Goal: Task Accomplishment & Management: Use online tool/utility

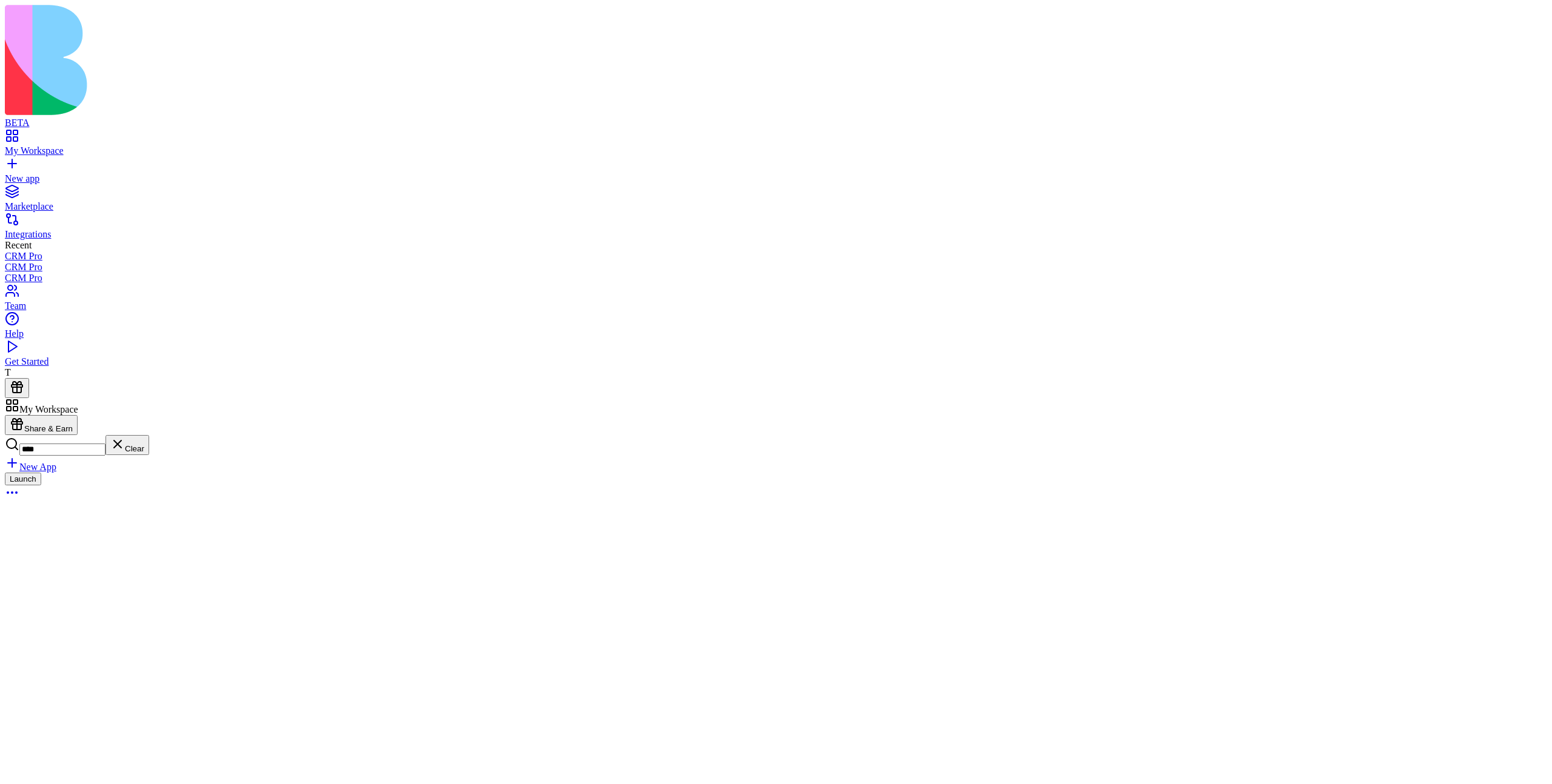
type input "****"
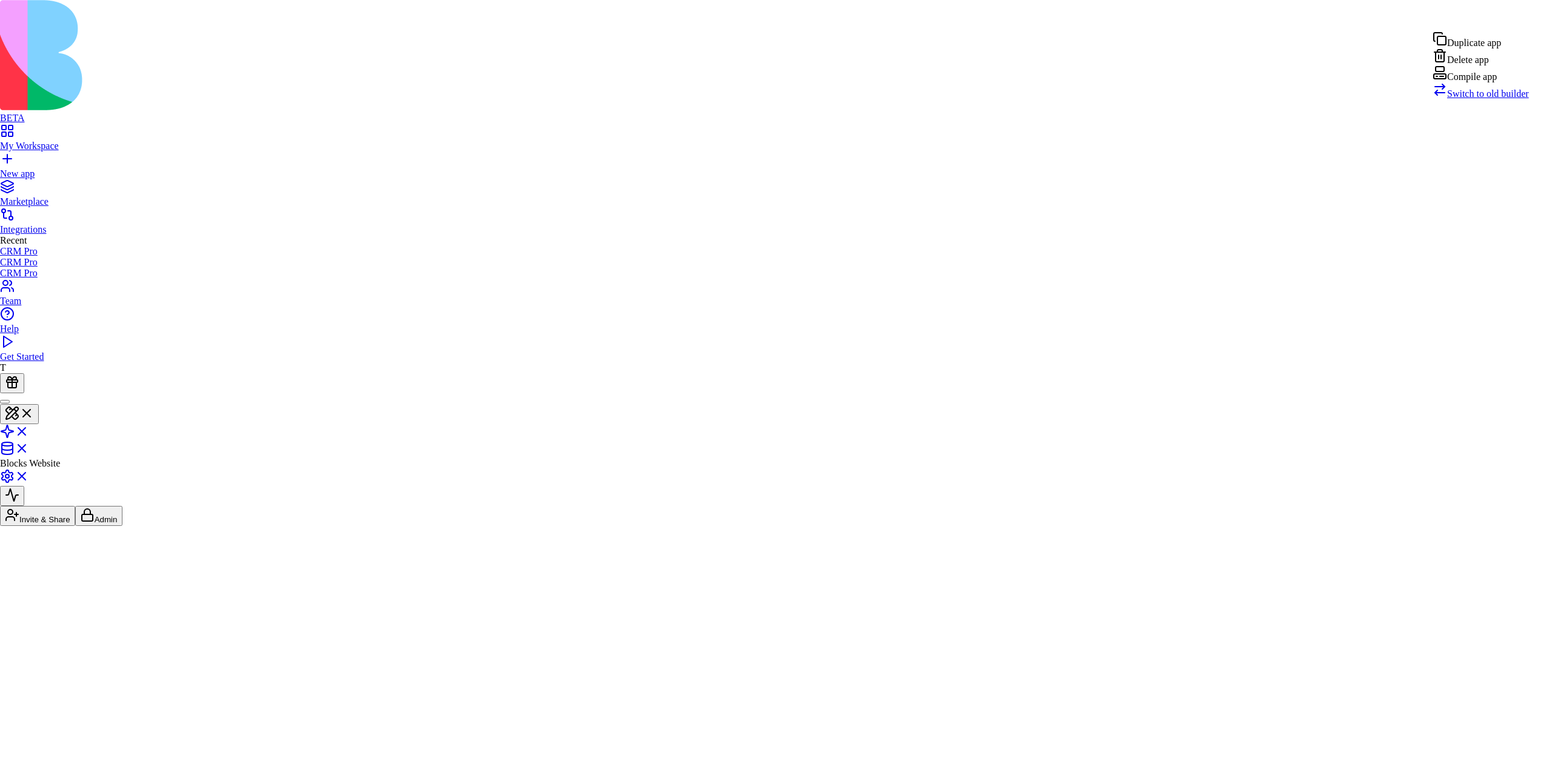
click at [1496, 99] on span "Switch to old builder" at bounding box center [1488, 93] width 82 height 10
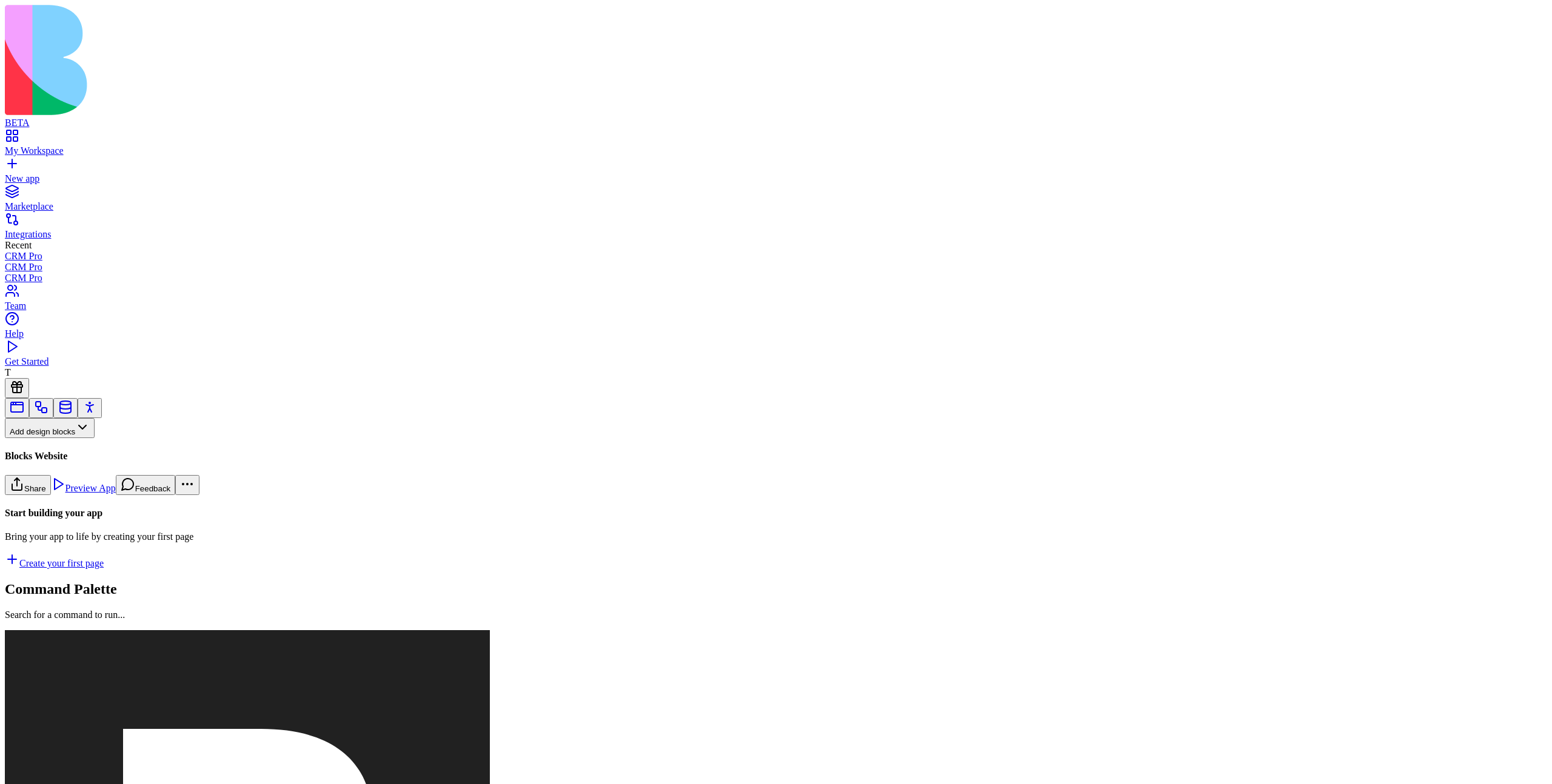
click at [52, 447] on button "Pages" at bounding box center [28, 448] width 47 height 20
click at [93, 481] on div "Components" at bounding box center [66, 478] width 63 height 17
click at [75, 446] on button "Components" at bounding box center [39, 448] width 71 height 20
click at [99, 501] on div "Websites" at bounding box center [66, 496] width 63 height 17
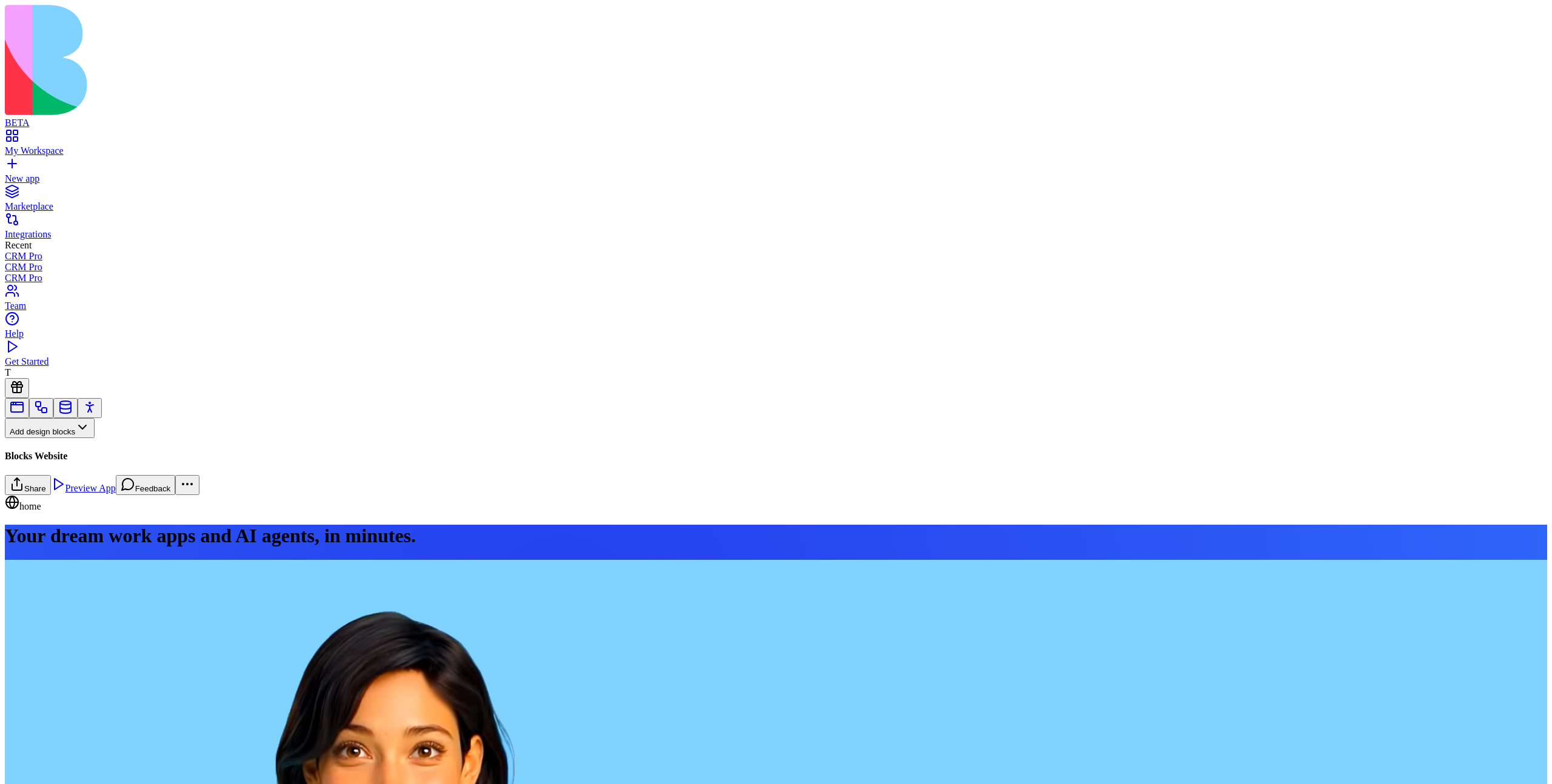
scroll to position [1635, 0]
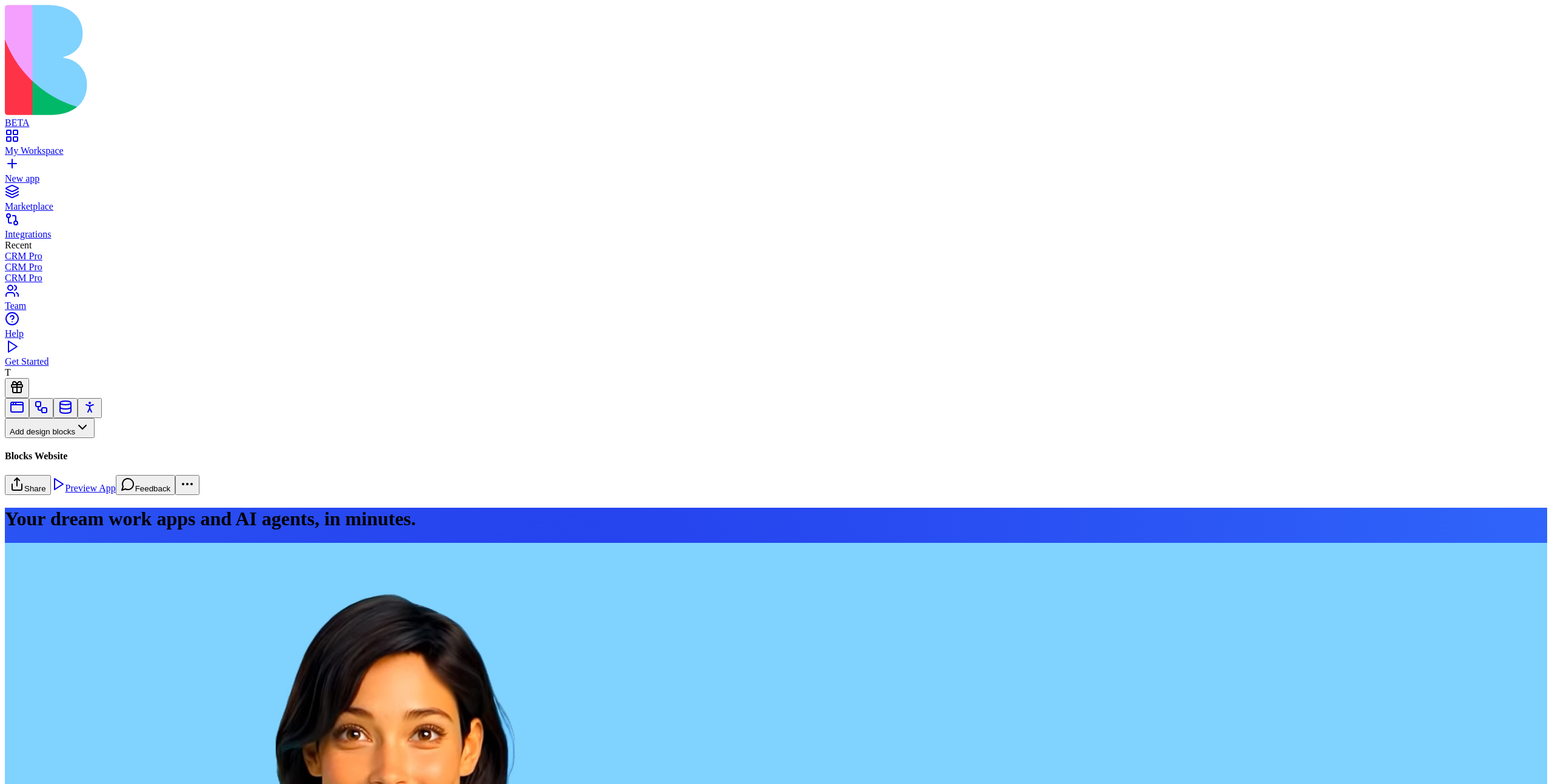
scroll to position [3050, 0]
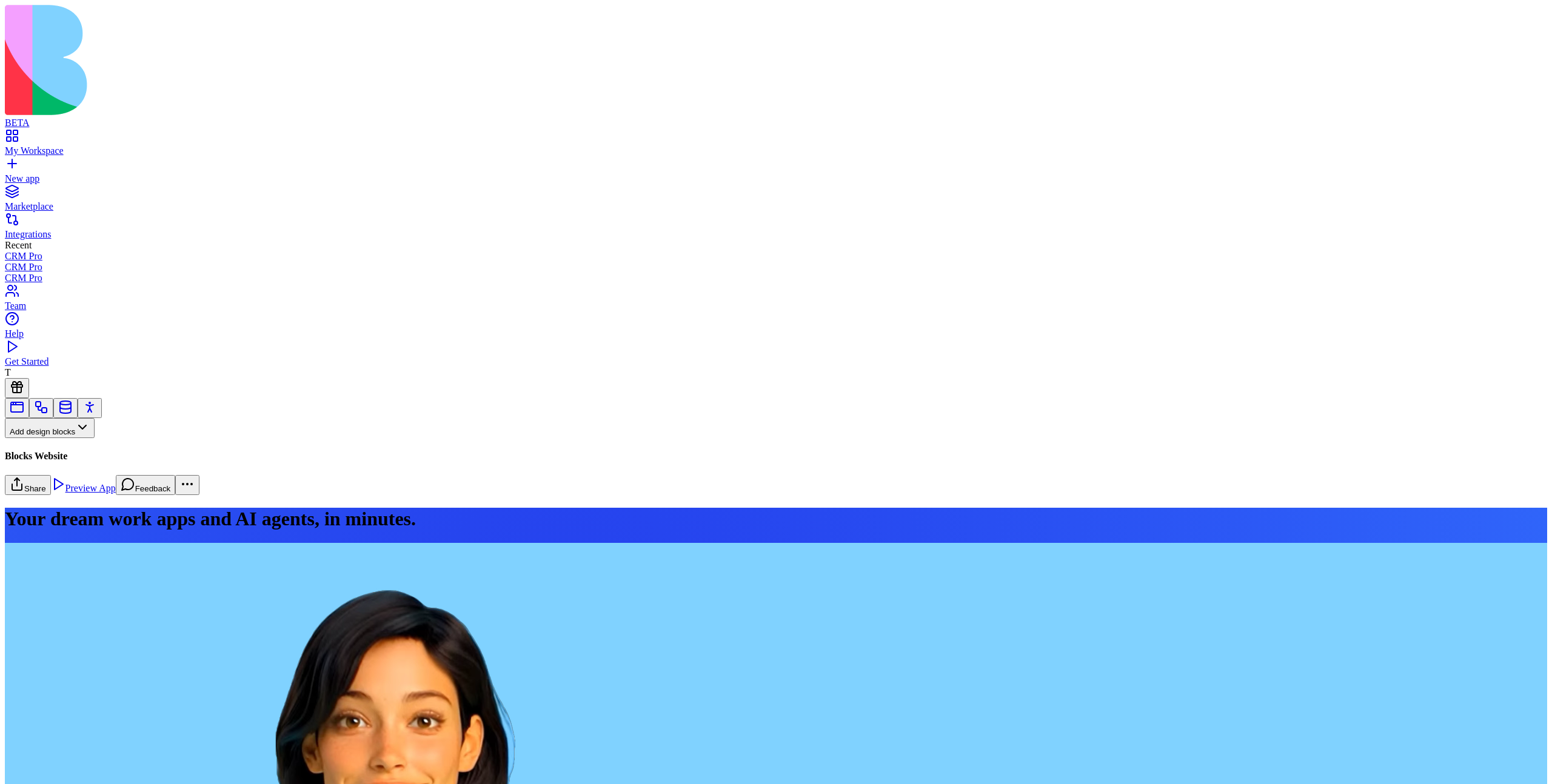
scroll to position [3019, 0]
